Goal: Transaction & Acquisition: Purchase product/service

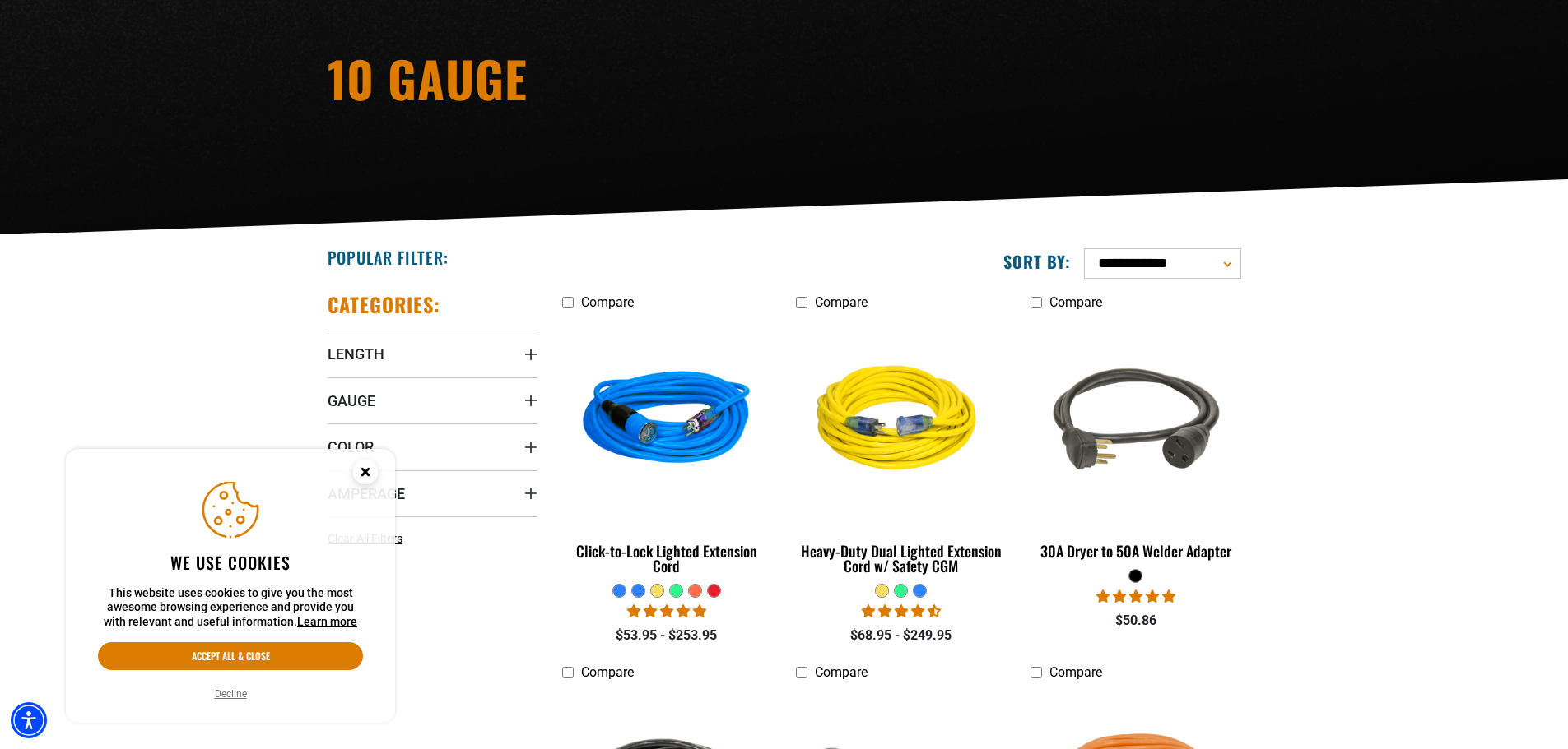
scroll to position [247, 0]
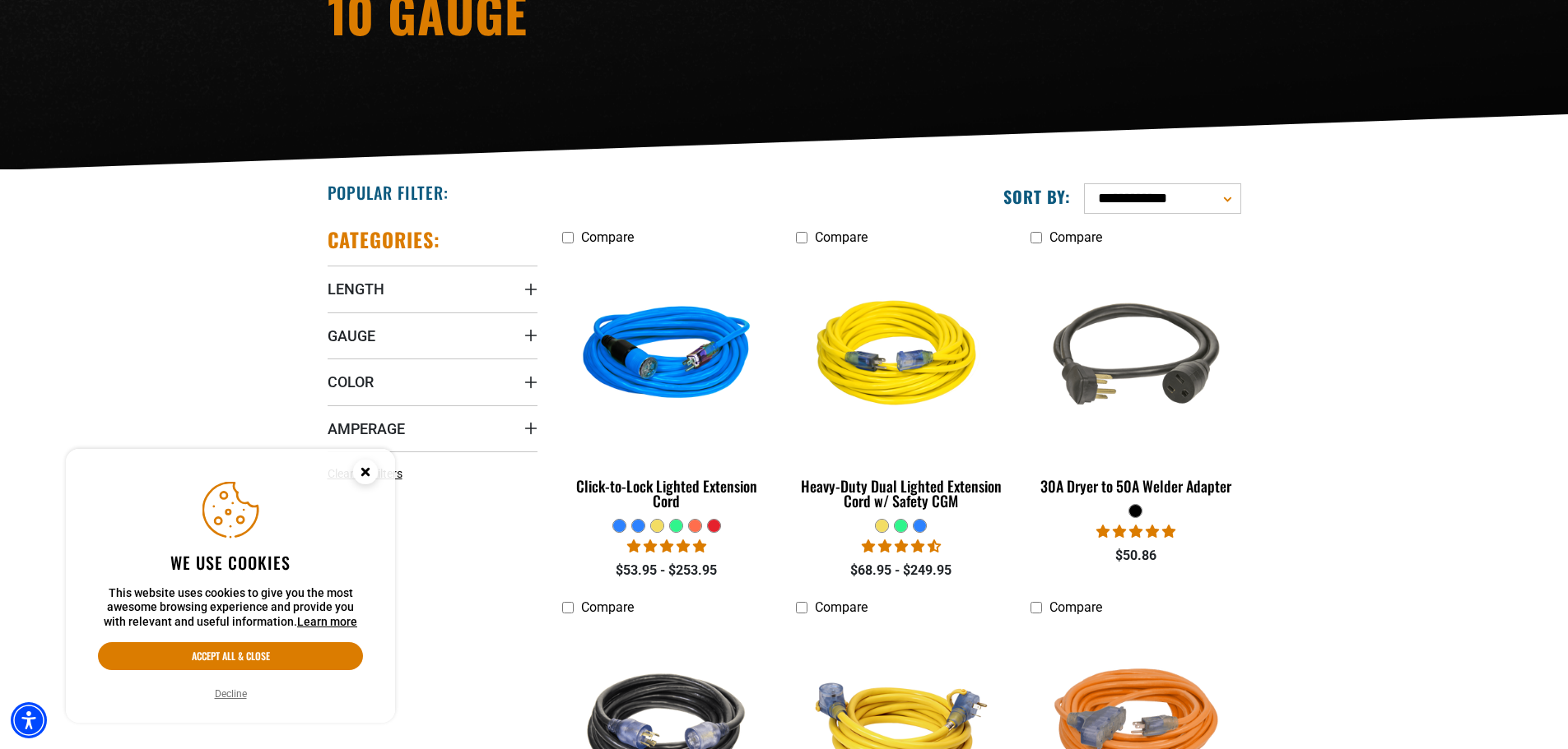
click at [363, 467] on circle "Close this option" at bounding box center [365, 472] width 25 height 25
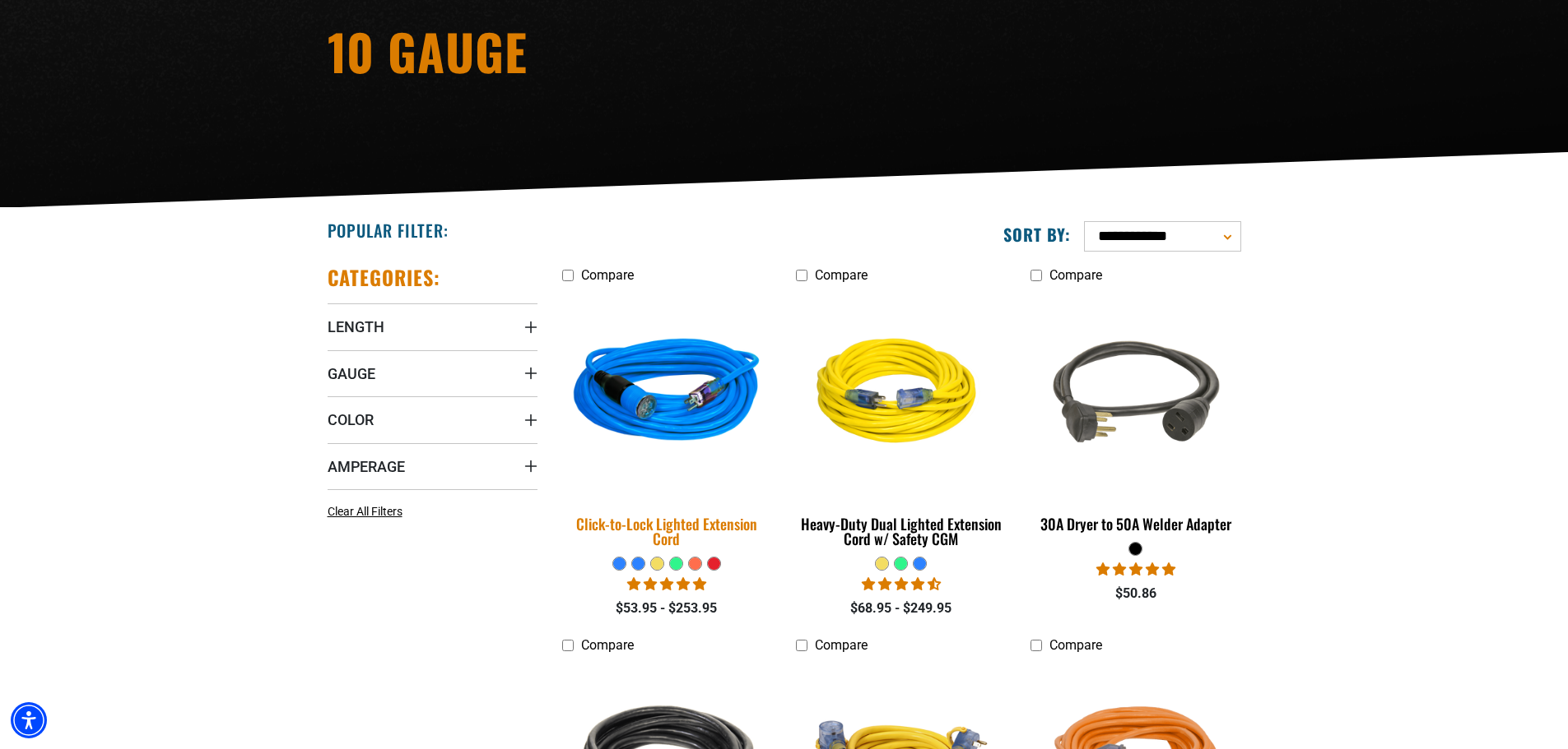
scroll to position [329, 0]
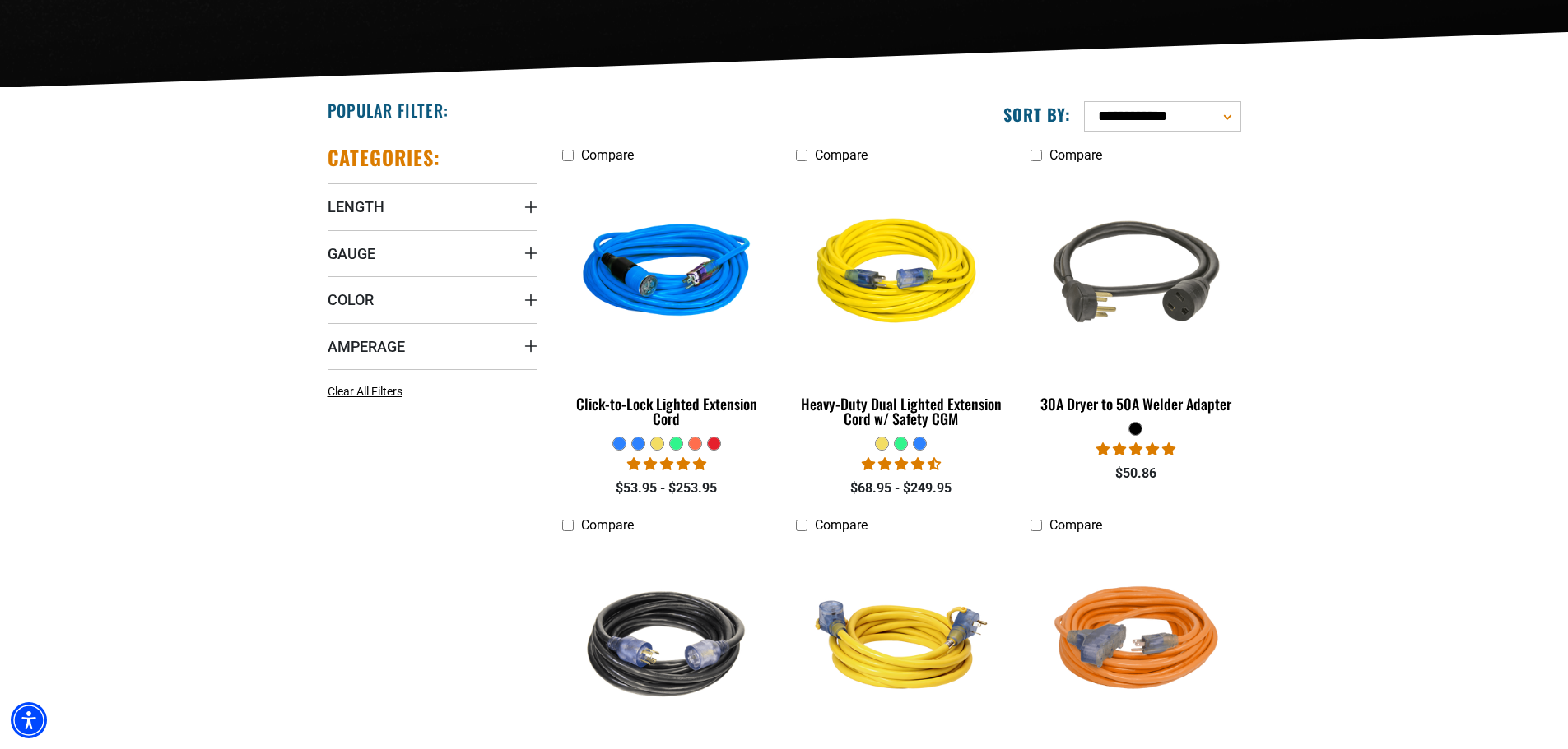
click at [714, 441] on div at bounding box center [714, 444] width 13 height 13
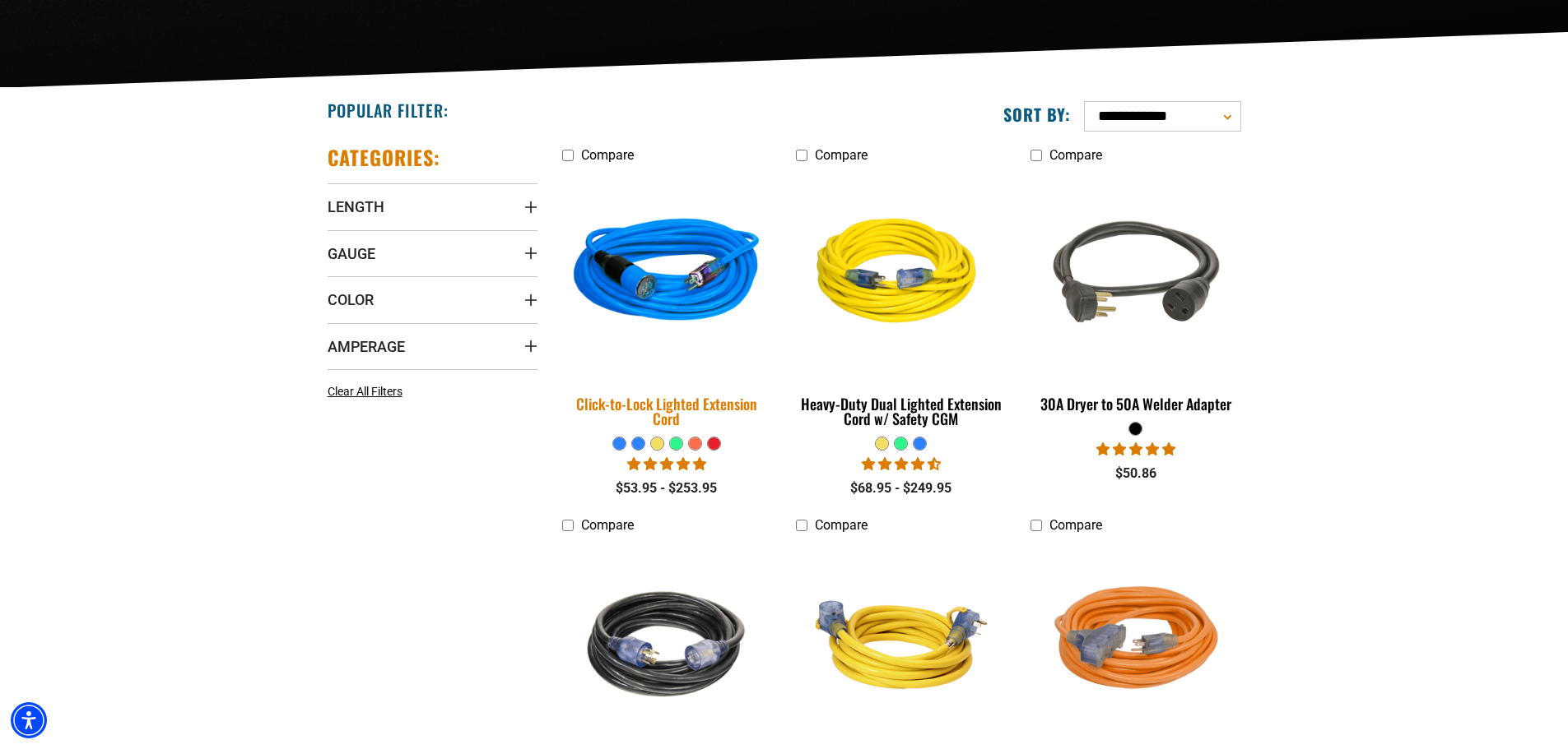
click at [705, 260] on img at bounding box center [667, 274] width 231 height 211
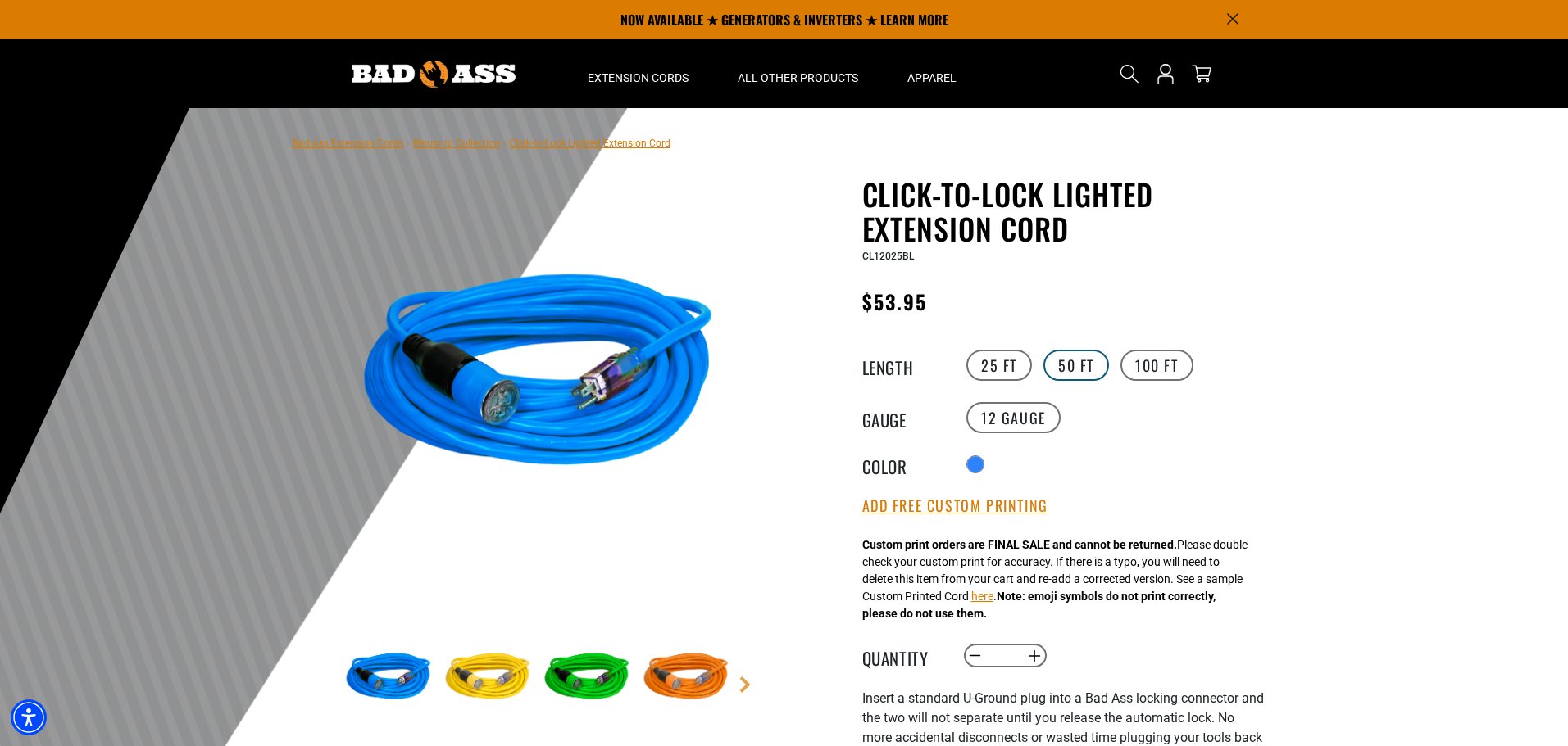
click at [1078, 363] on label "50 FT" at bounding box center [1076, 365] width 65 height 31
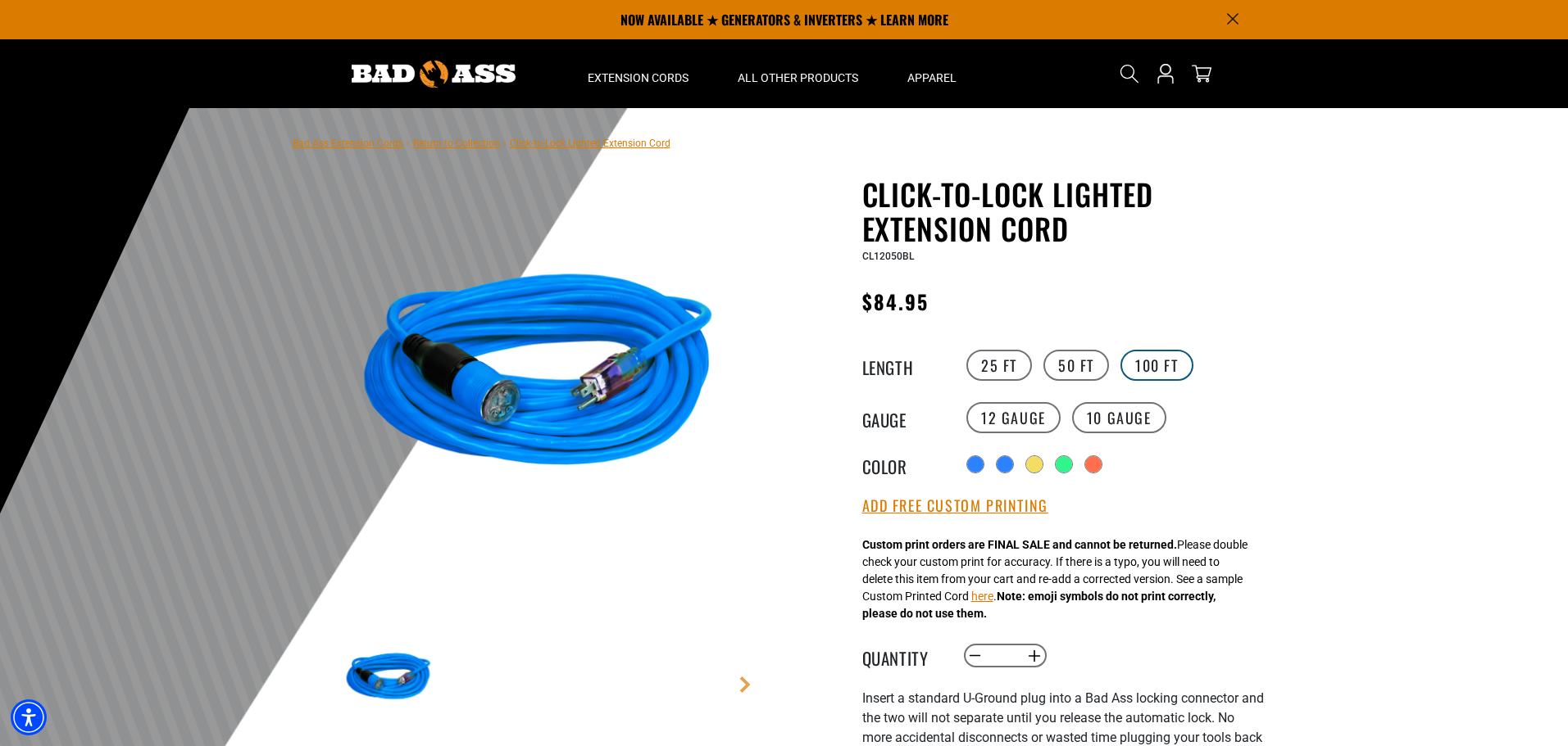
click at [1152, 360] on label "100 FT" at bounding box center [1157, 365] width 73 height 31
click at [1077, 361] on label "50 FT" at bounding box center [1076, 365] width 65 height 31
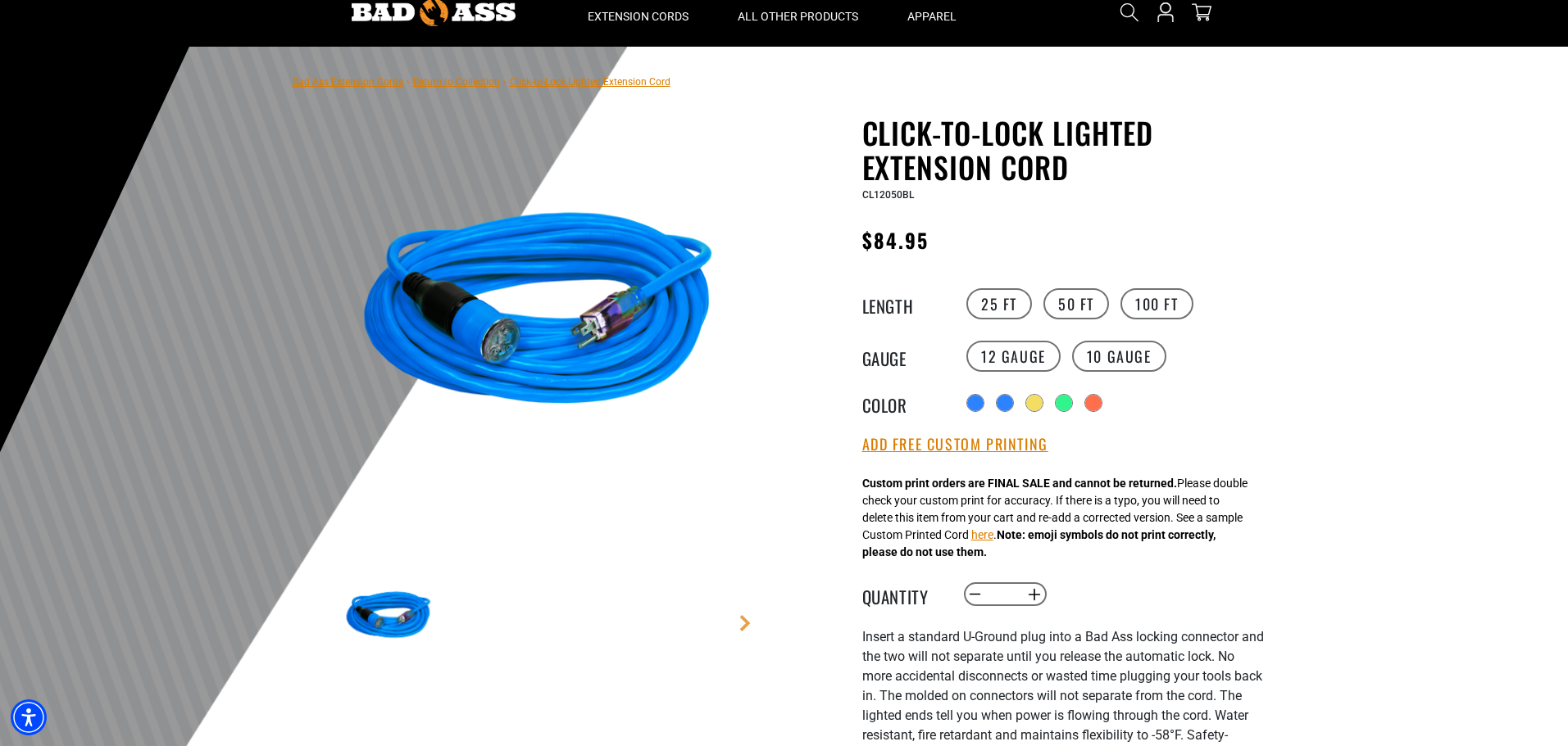
scroll to position [82, 0]
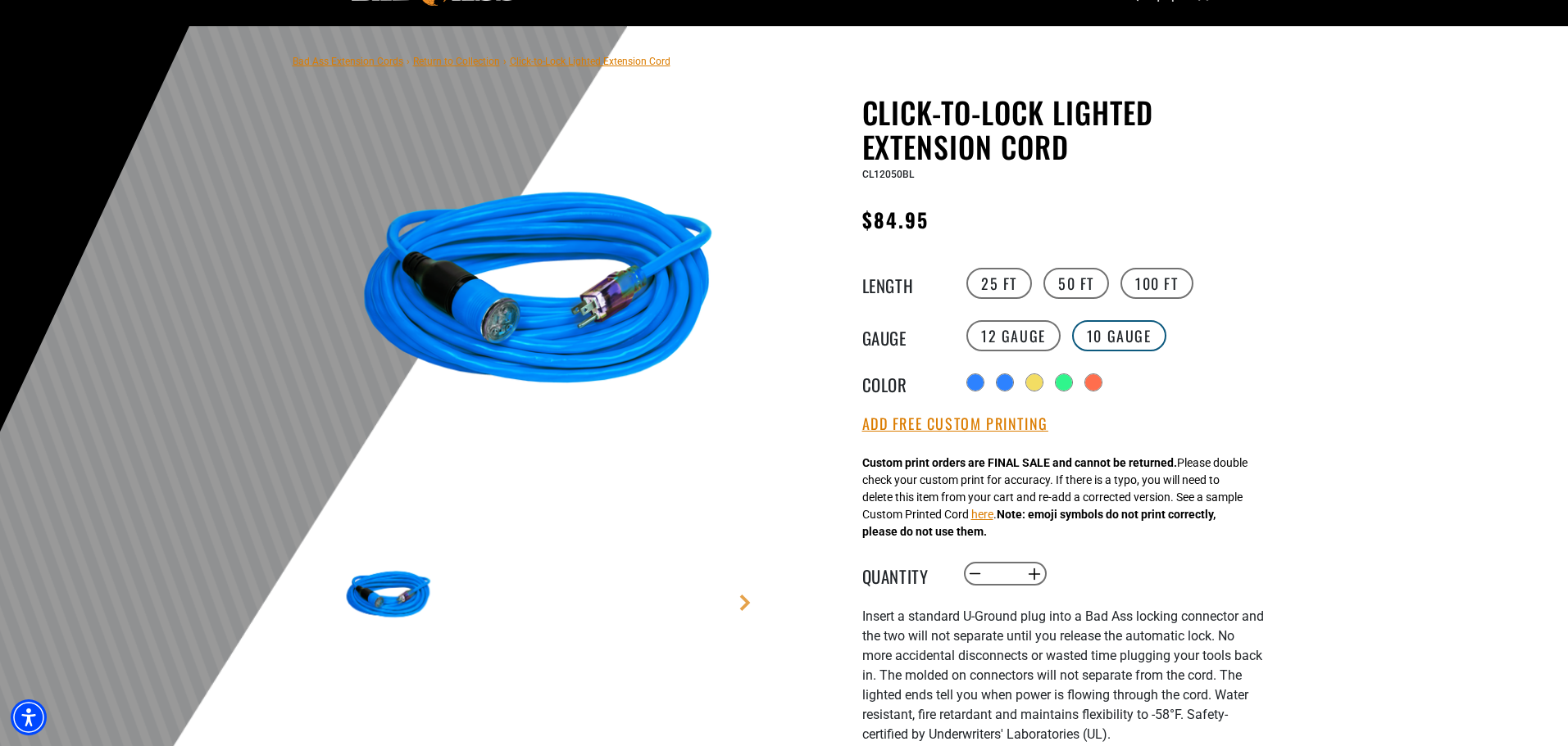
click at [1109, 335] on label "10 Gauge products.product.variant_sold_out_or_unavailable" at bounding box center [1119, 335] width 94 height 31
click at [1020, 337] on label "12 Gauge" at bounding box center [1013, 335] width 94 height 31
click at [1098, 388] on div "products.product.variant_sold_out_or_unavailable" at bounding box center [1095, 384] width 16 height 16
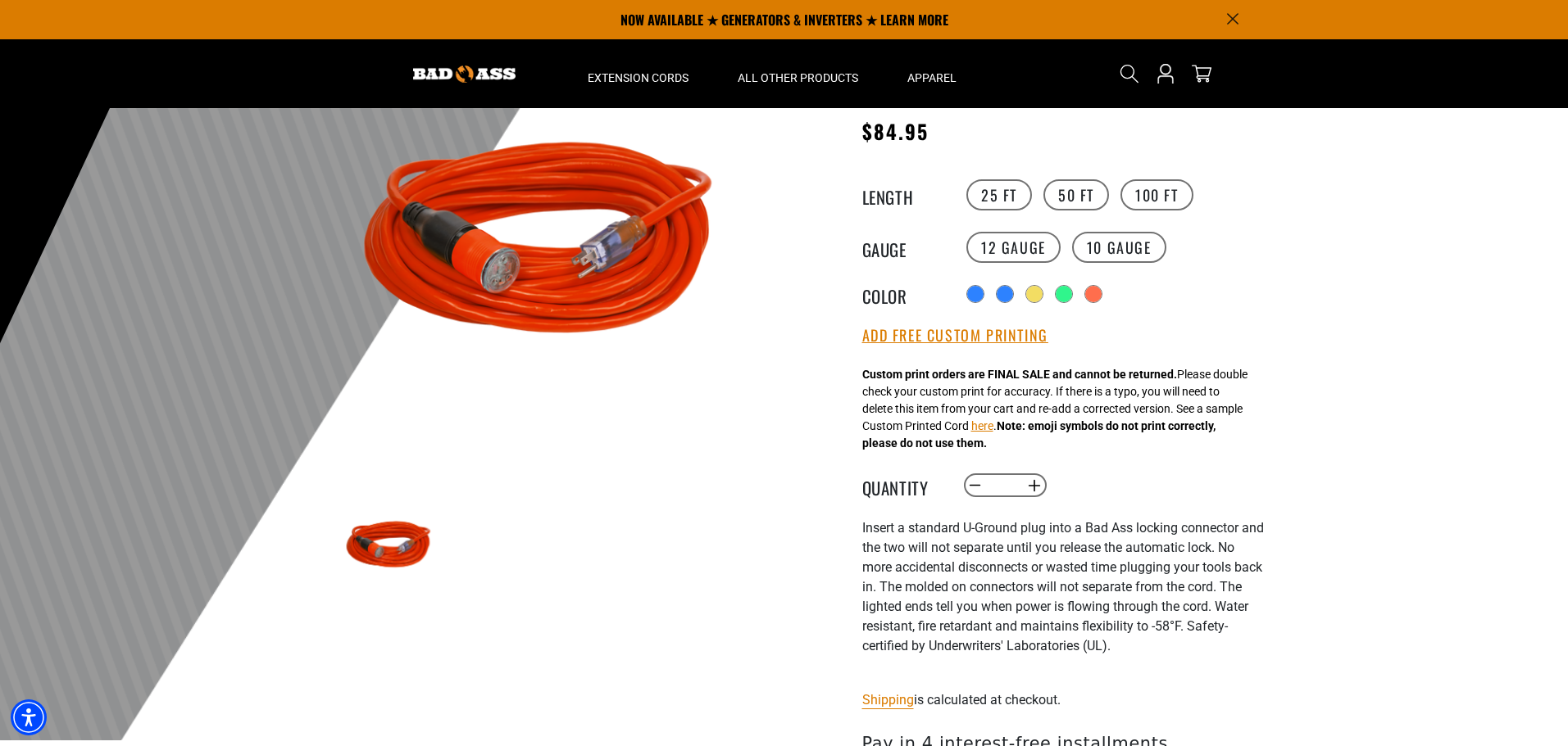
scroll to position [164, 0]
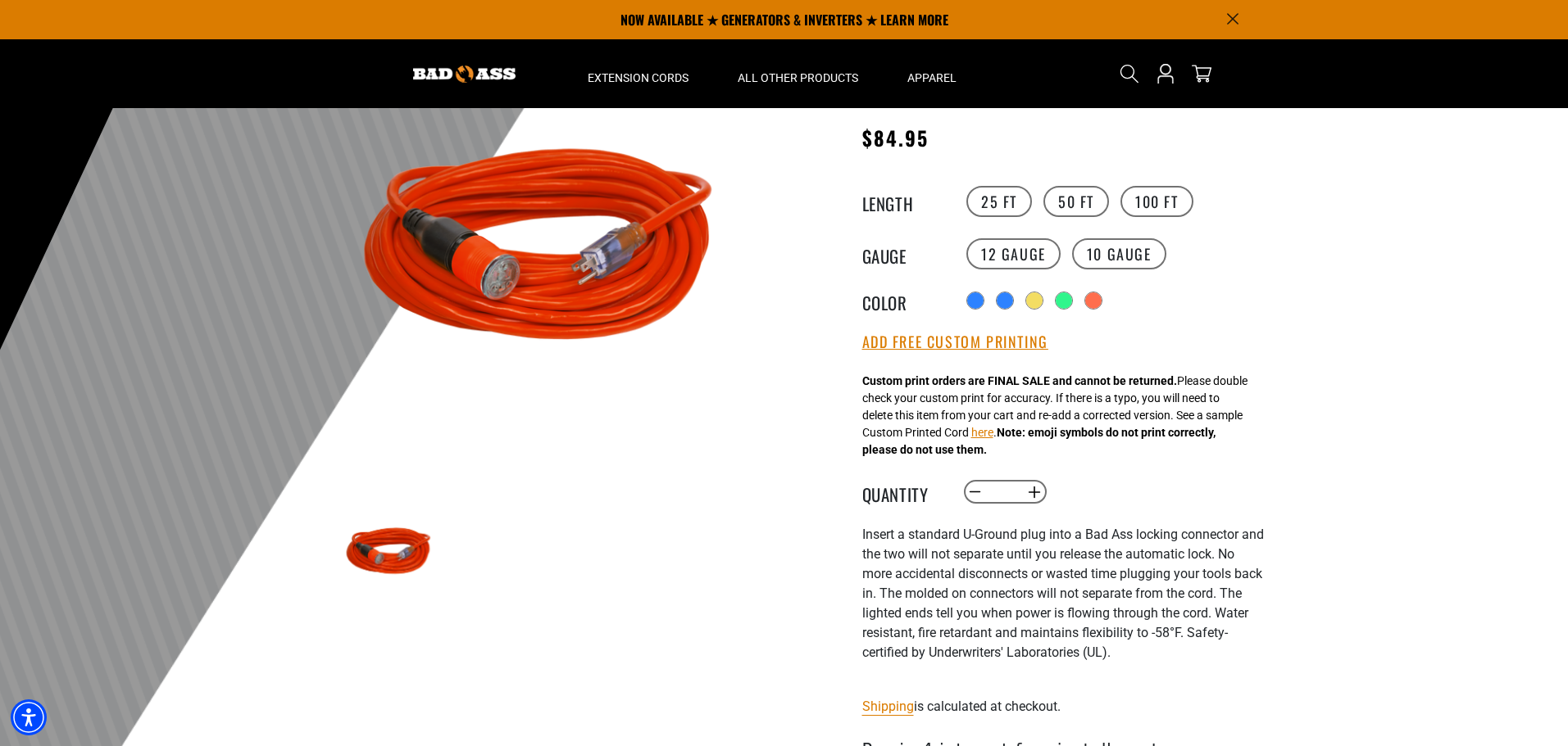
click at [1031, 308] on div "products.product.variant_sold_out_or_unavailable" at bounding box center [1034, 300] width 16 height 16
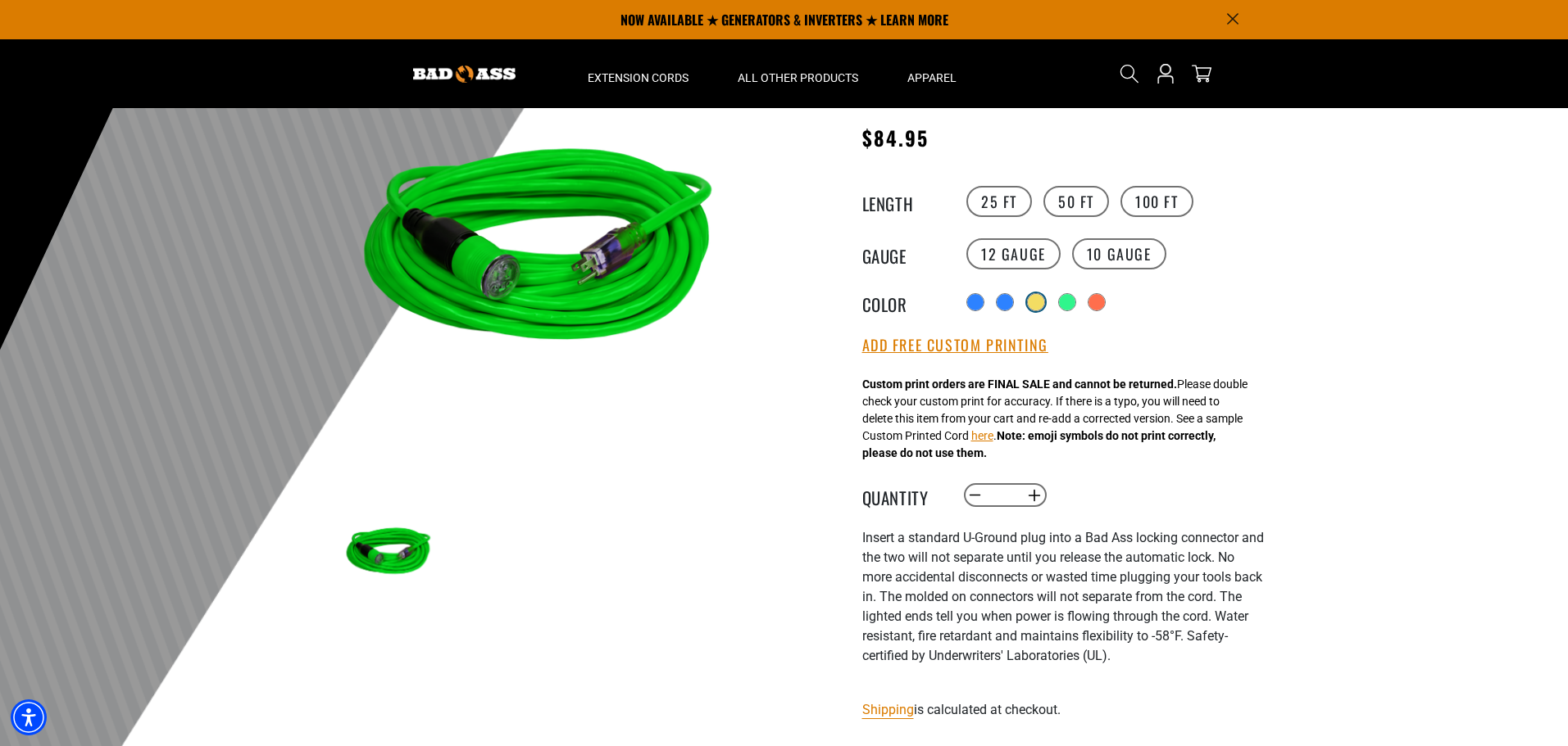
click at [1041, 299] on div "products.product.variant_sold_out_or_unavailable" at bounding box center [1036, 302] width 16 height 16
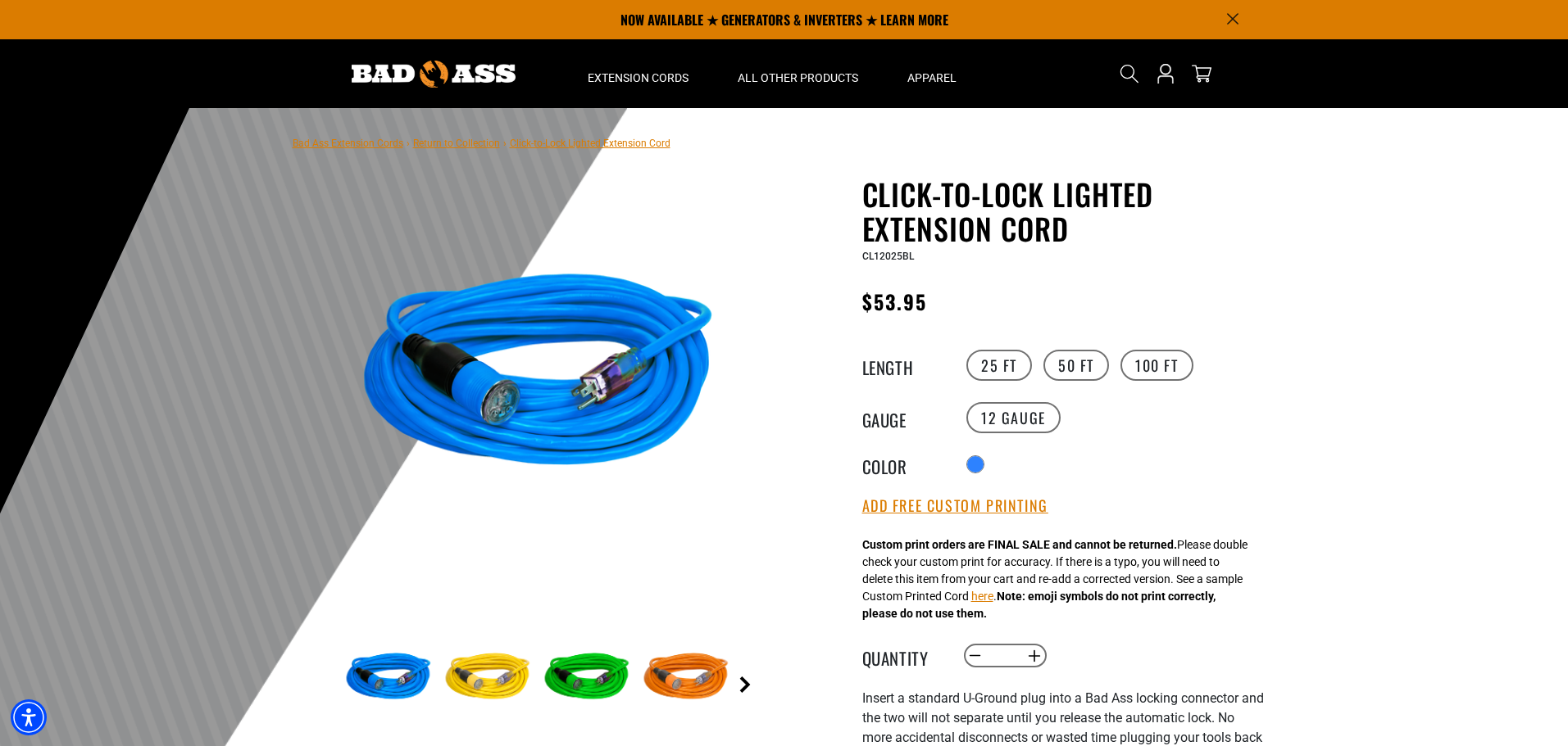
drag, startPoint x: 746, startPoint y: 675, endPoint x: 746, endPoint y: 686, distance: 11.0
click at [746, 676] on main-product-gallery "1 of 6 Previous Next" at bounding box center [538, 494] width 467 height 634
click at [746, 689] on link "Next" at bounding box center [746, 685] width 16 height 16
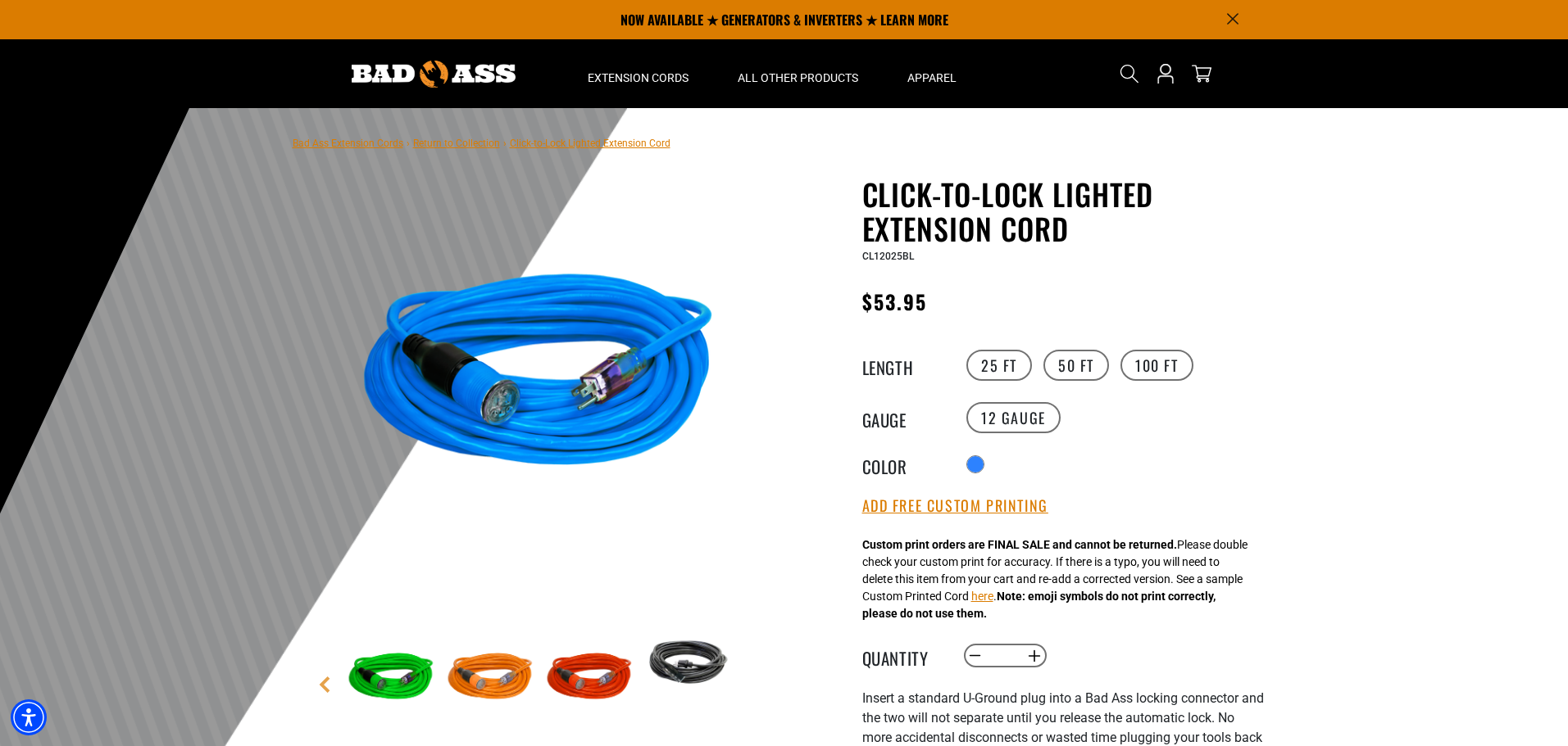
click at [583, 669] on img at bounding box center [589, 678] width 95 height 95
